Goal: Information Seeking & Learning: Learn about a topic

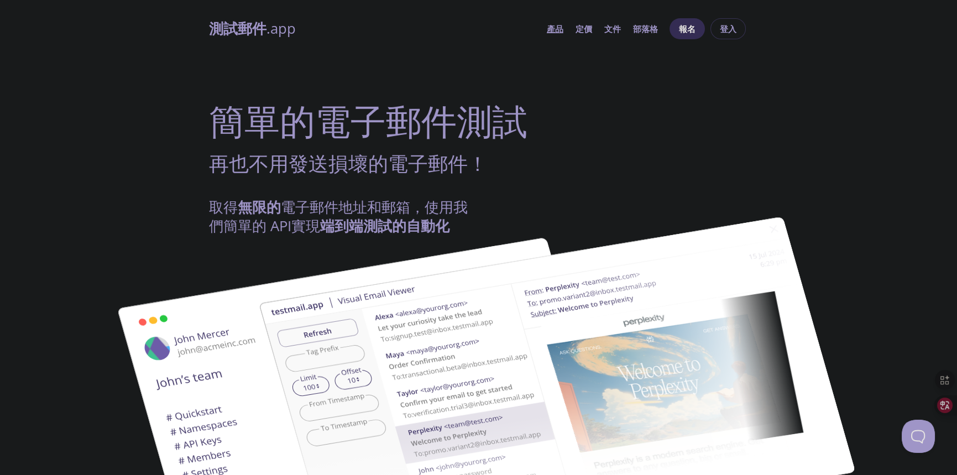
click at [534, 102] on h1 "簡單的電子郵件測試" at bounding box center [478, 120] width 539 height 43
click at [568, 31] on span "產品 定價 文件 部落格" at bounding box center [601, 28] width 123 height 27
click at [563, 30] on span "產品 定價 文件 部落格" at bounding box center [601, 28] width 123 height 27
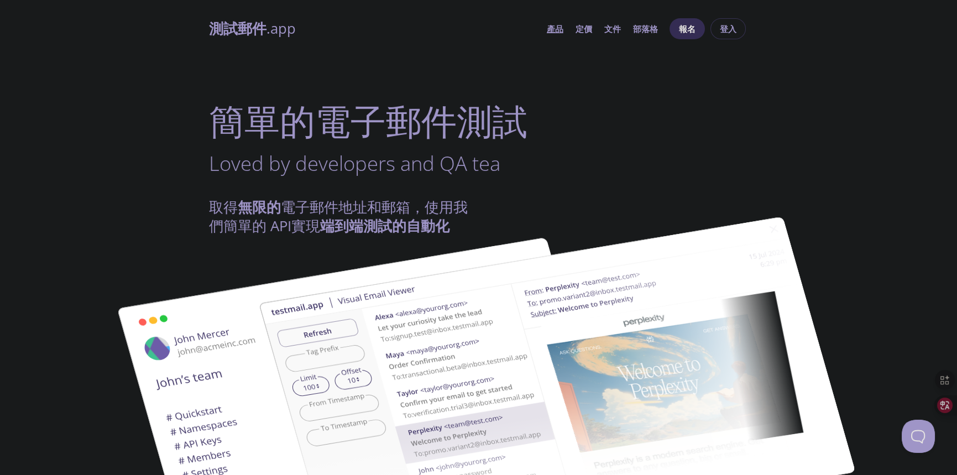
click at [561, 30] on font "產品" at bounding box center [555, 28] width 17 height 11
click at [581, 30] on font "定價" at bounding box center [583, 28] width 17 height 11
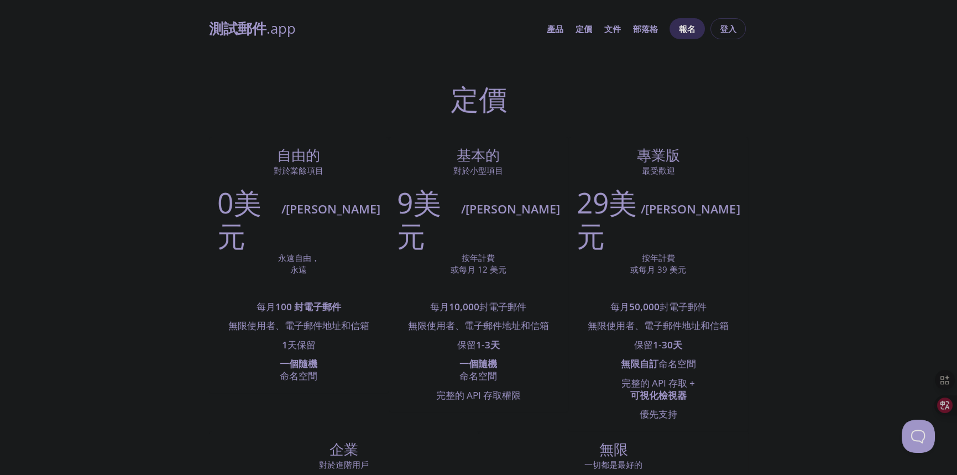
click at [561, 31] on font "產品" at bounding box center [555, 28] width 17 height 11
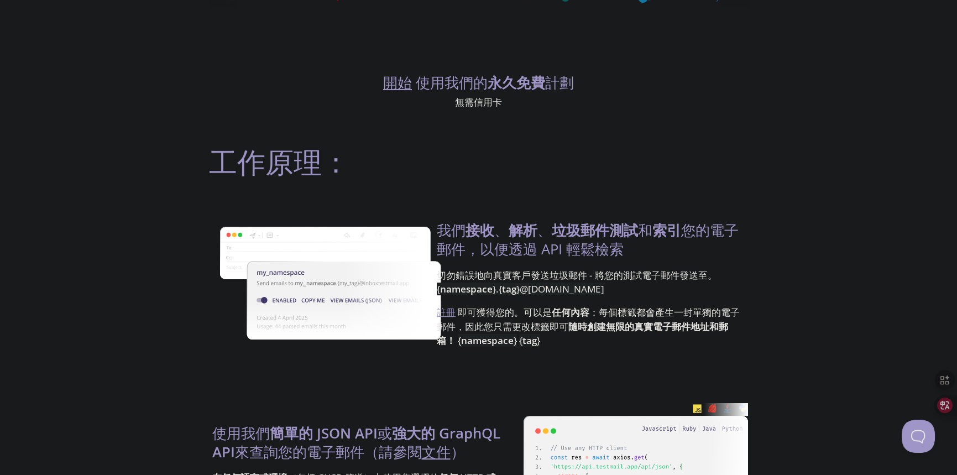
scroll to position [663, 0]
drag, startPoint x: 449, startPoint y: 274, endPoint x: 657, endPoint y: 288, distance: 208.8
click at [657, 288] on p "切勿錯誤地向真實客戶發送垃圾郵件 - 將您的測試電子郵件發送至 。 { namespace } . { tag } @[DOMAIN_NAME]" at bounding box center [591, 285] width 308 height 37
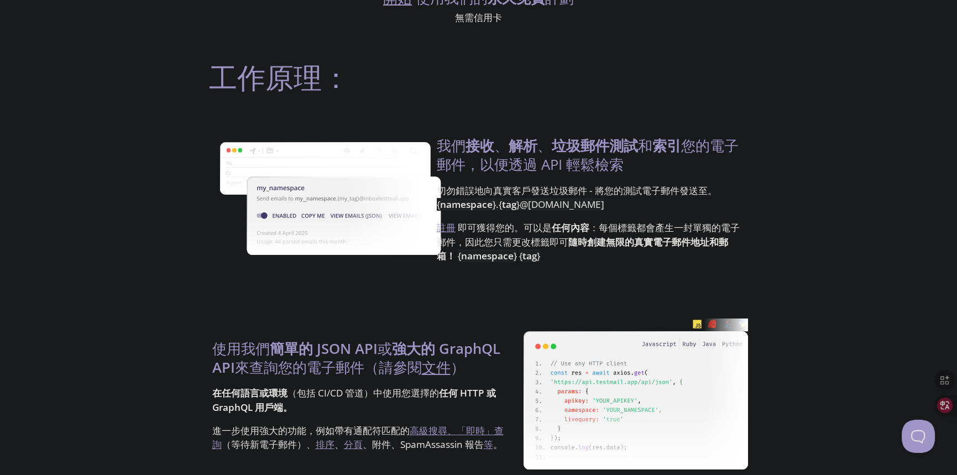
scroll to position [884, 0]
